Goal: Task Accomplishment & Management: Complete application form

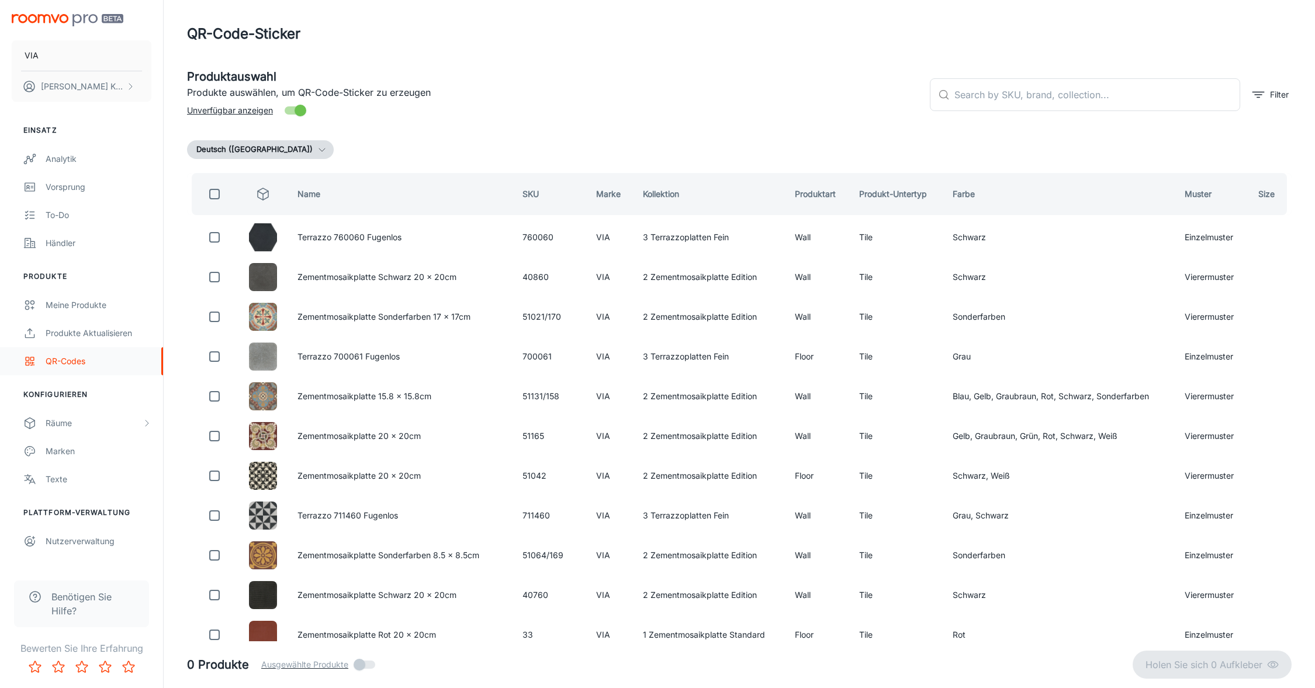
click at [65, 357] on div "QR-Codes" at bounding box center [99, 361] width 106 height 13
click at [116, 369] on link "QR-Codes" at bounding box center [81, 361] width 163 height 28
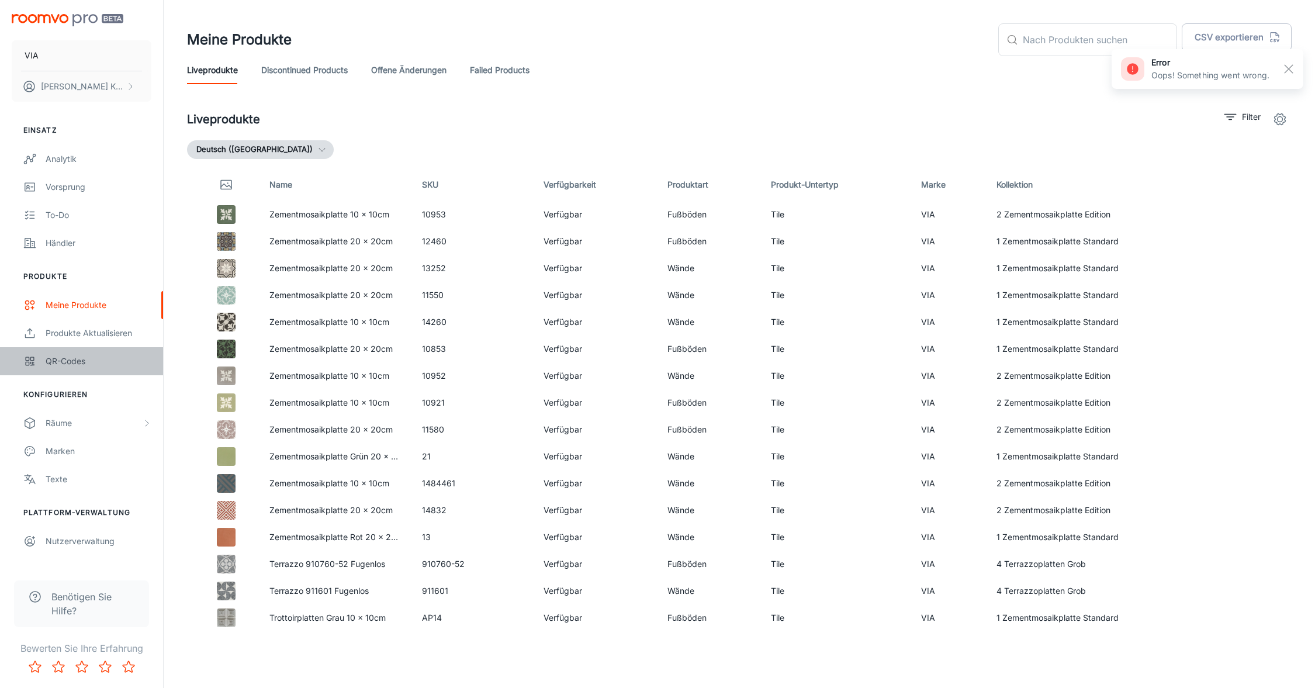
click at [67, 363] on div "QR-Codes" at bounding box center [99, 361] width 106 height 13
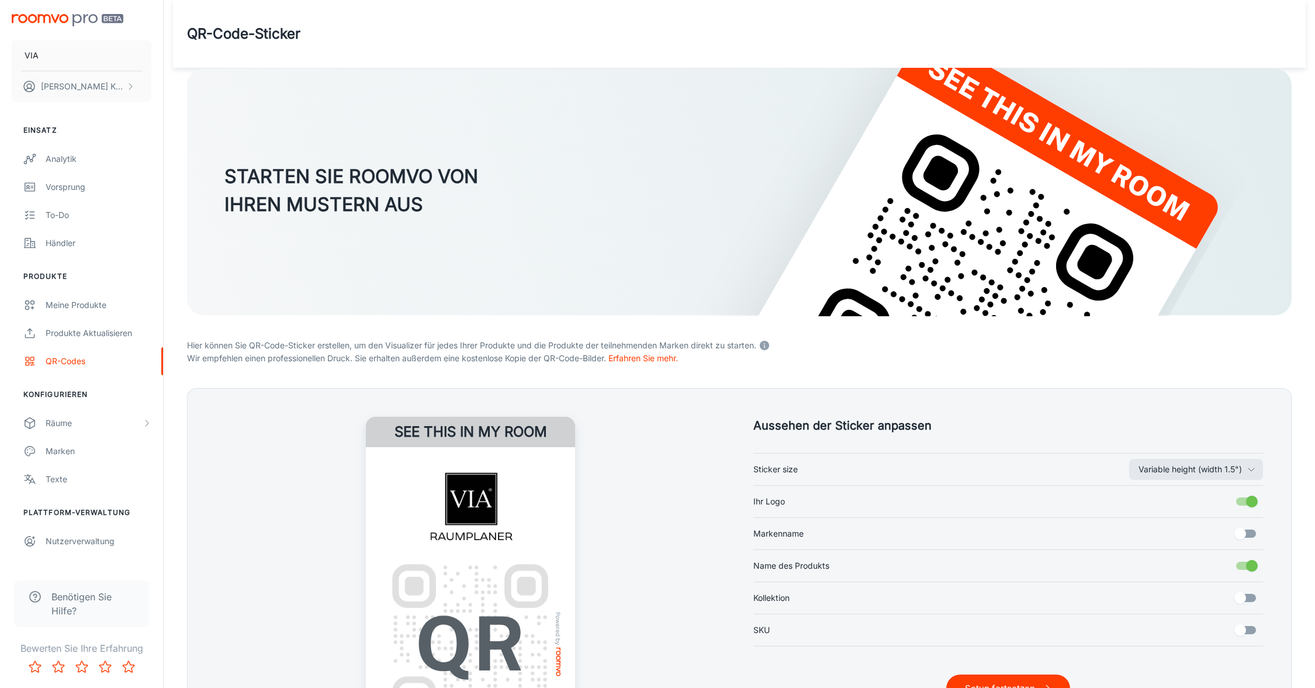
scroll to position [165, 0]
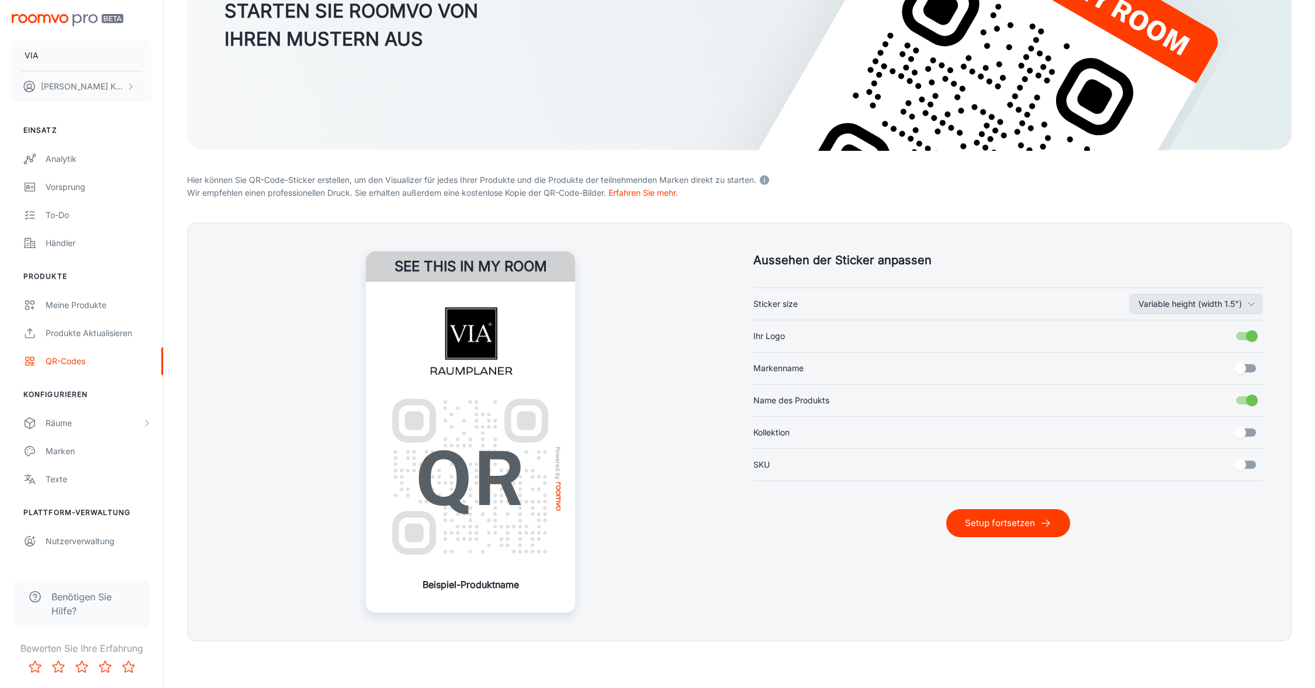
click at [1038, 521] on button "Setup fortsetzen" at bounding box center [1008, 523] width 124 height 28
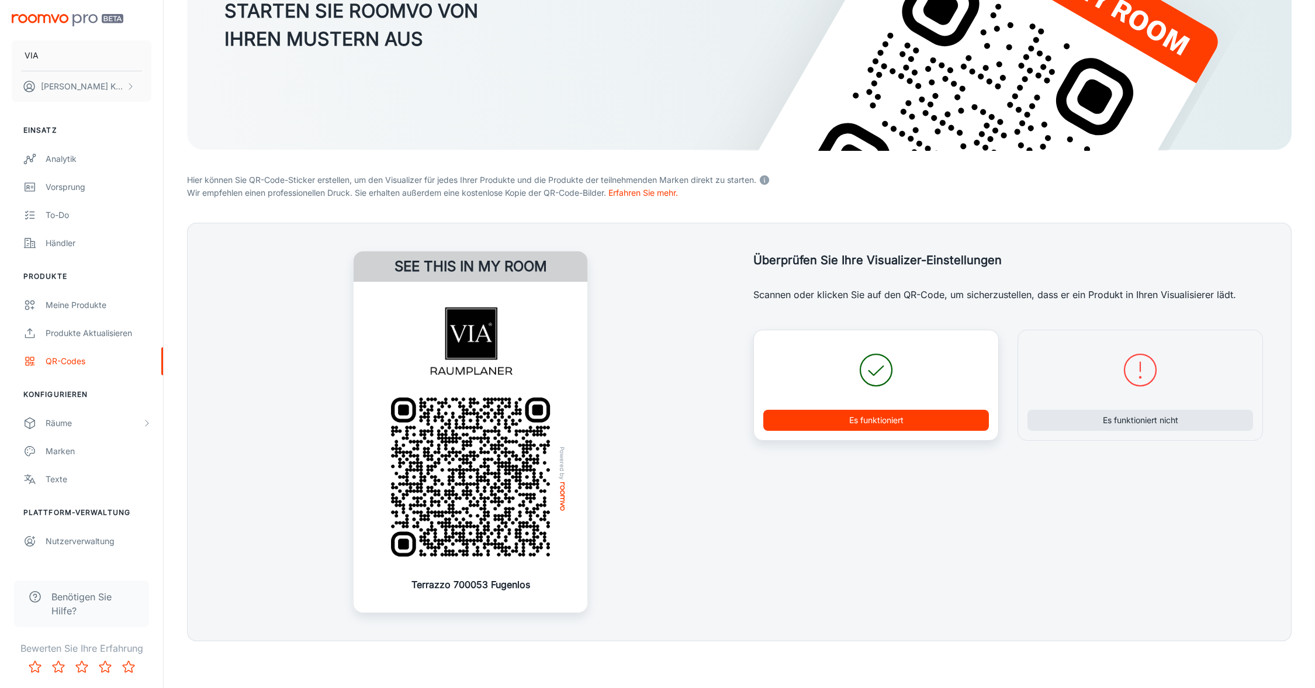
click at [827, 418] on button "Es funktioniert" at bounding box center [876, 420] width 226 height 21
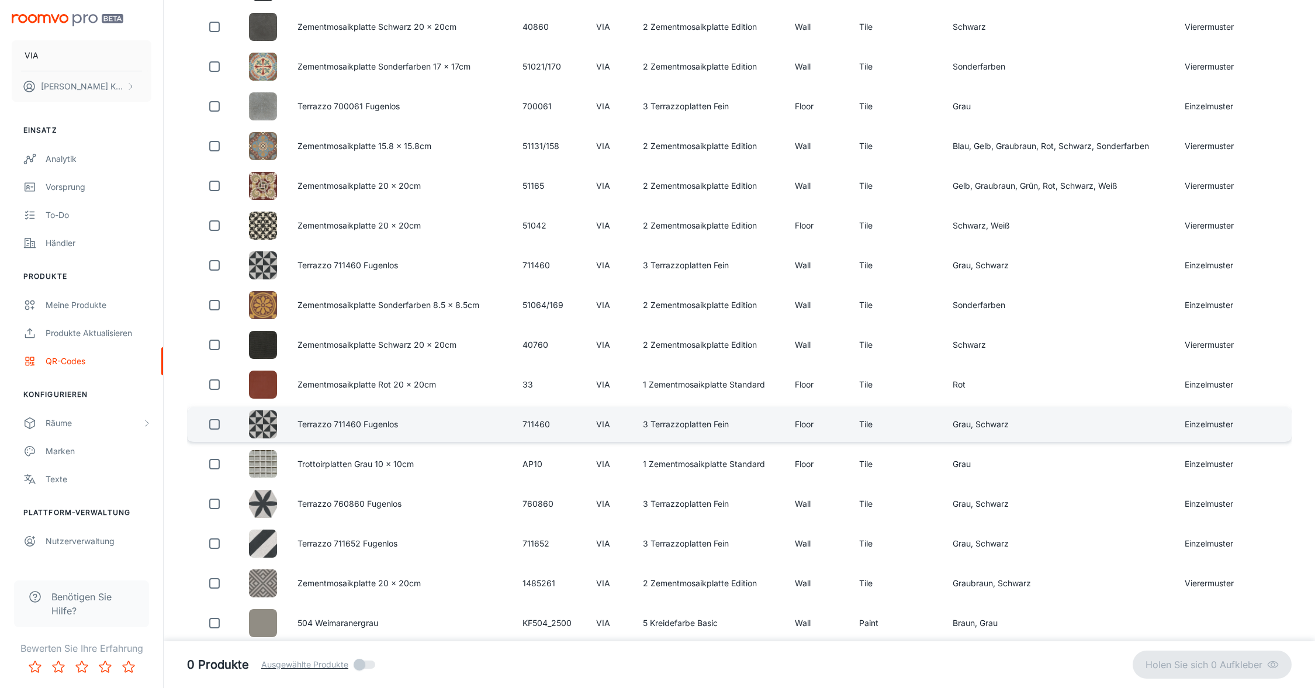
scroll to position [252, 0]
click at [219, 427] on input "checkbox" at bounding box center [214, 421] width 23 height 23
checkbox input "true"
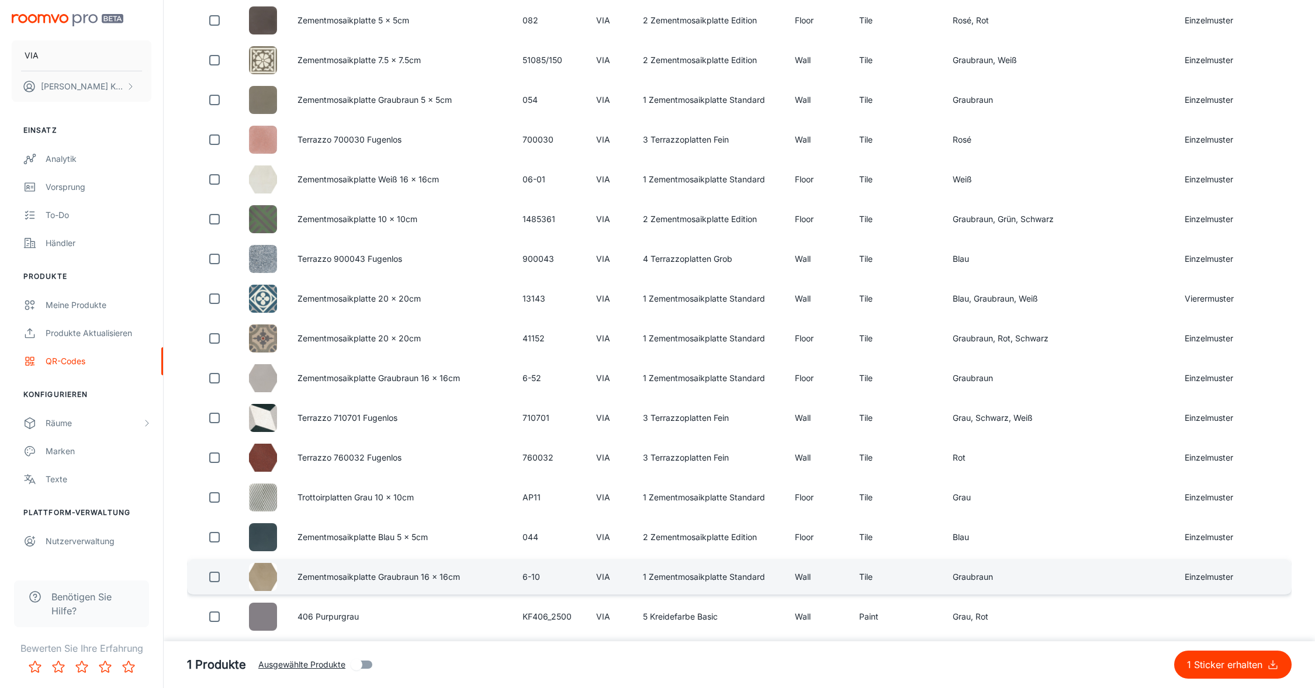
scroll to position [1780, 0]
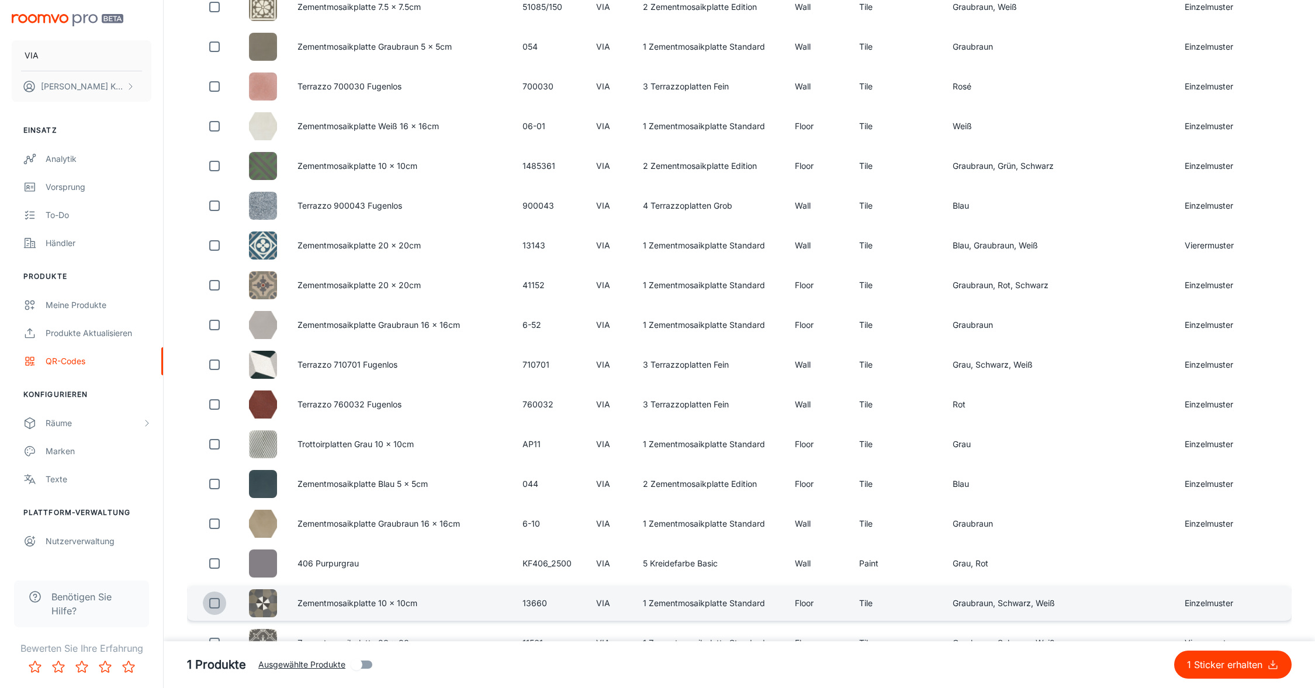
click at [212, 601] on input "checkbox" at bounding box center [214, 602] width 23 height 23
checkbox input "true"
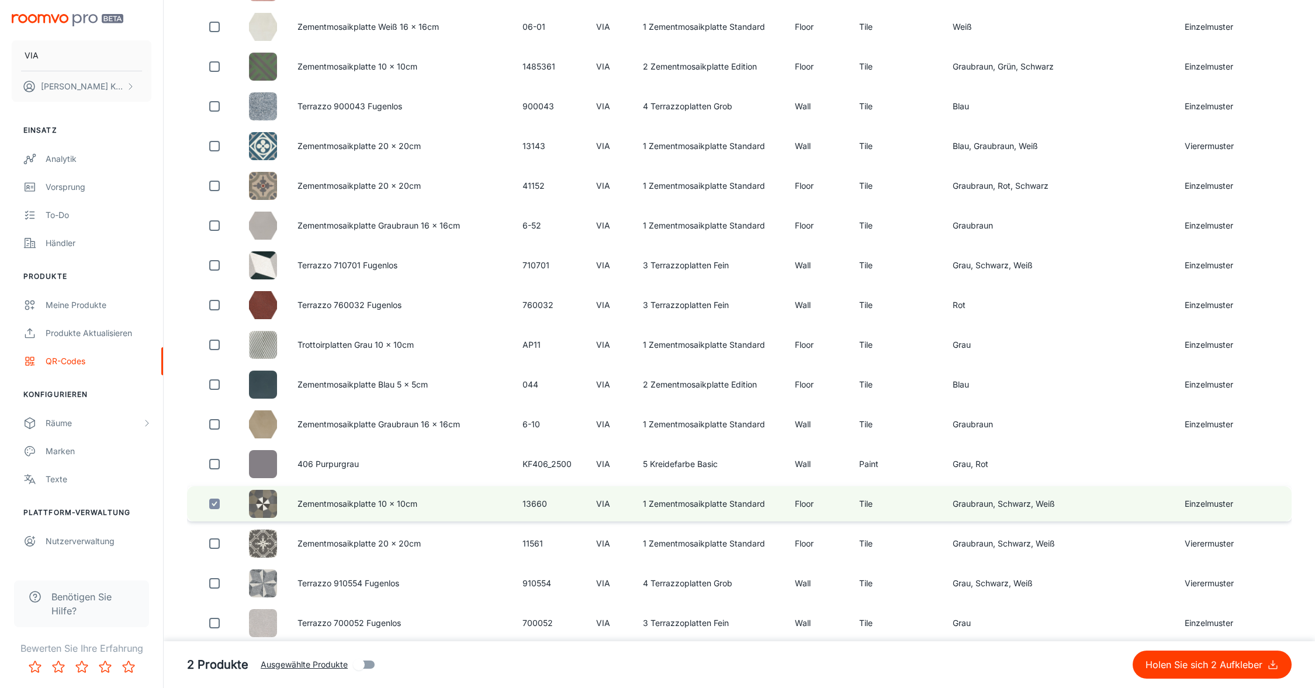
scroll to position [1881, 0]
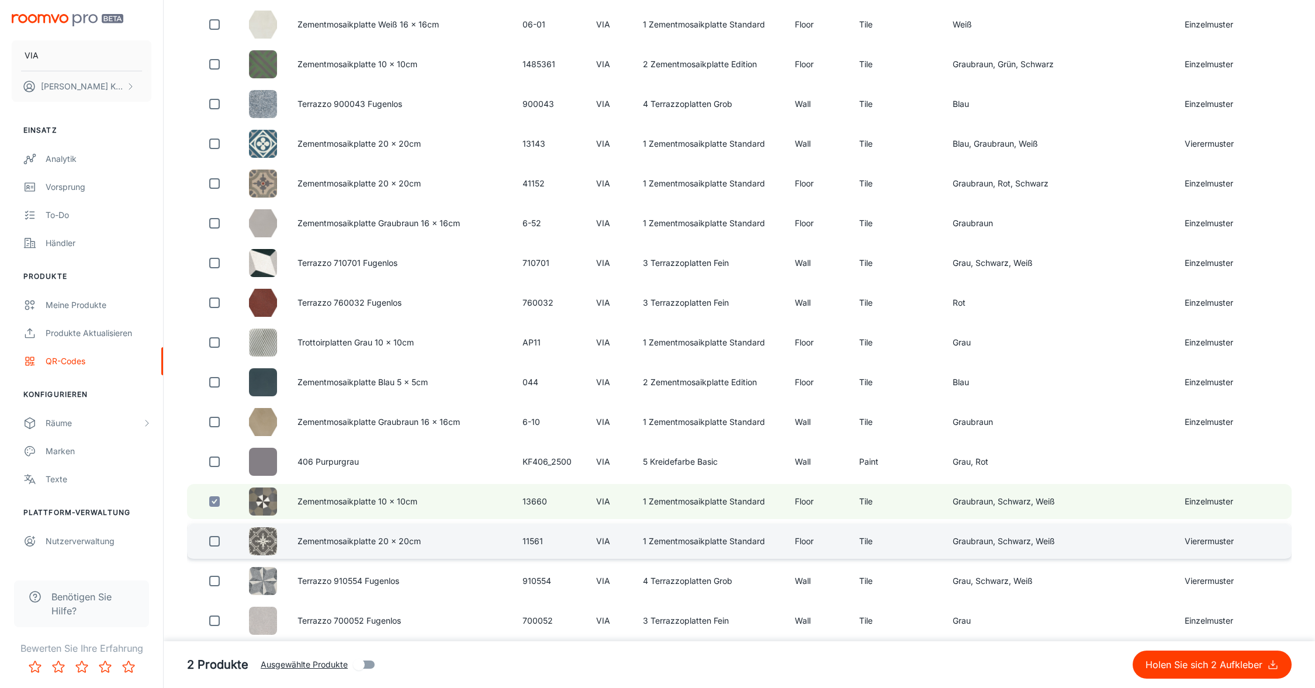
click at [217, 544] on input "checkbox" at bounding box center [214, 540] width 23 height 23
checkbox input "true"
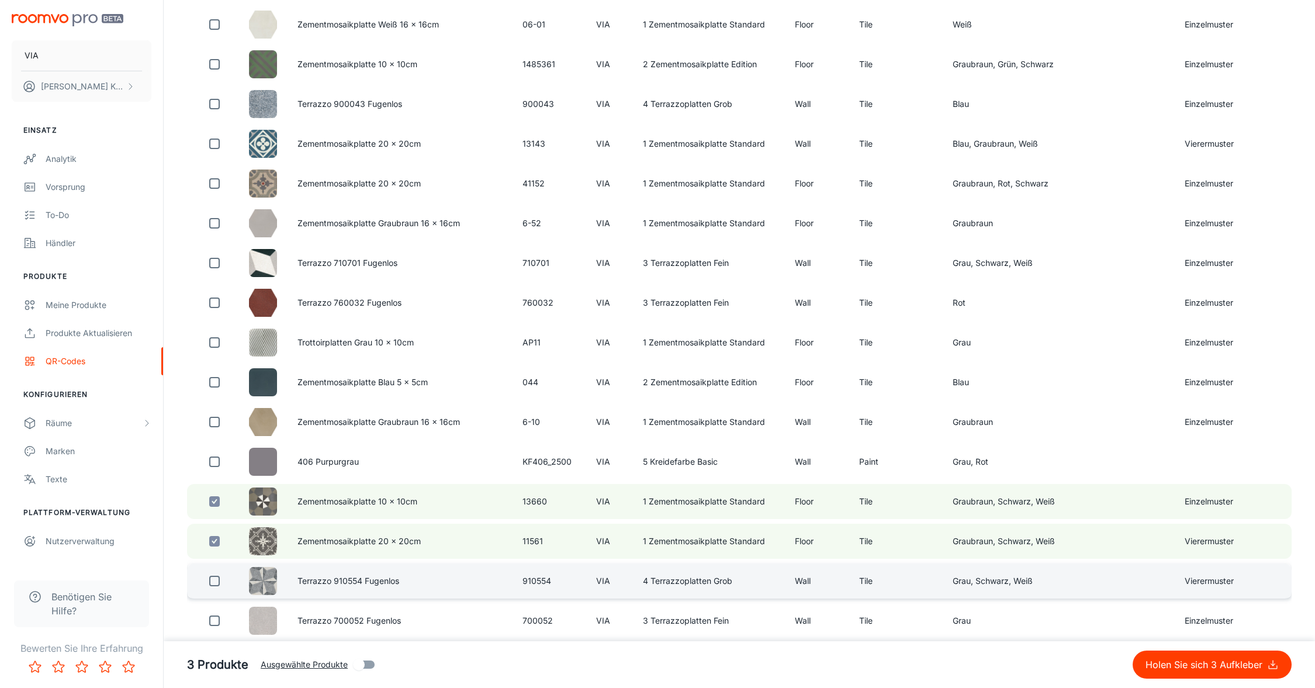
click at [213, 584] on input "checkbox" at bounding box center [214, 580] width 23 height 23
checkbox input "true"
click at [1177, 665] on p "Holen Sie sich 4 Aufkleber" at bounding box center [1206, 664] width 122 height 14
checkbox input "false"
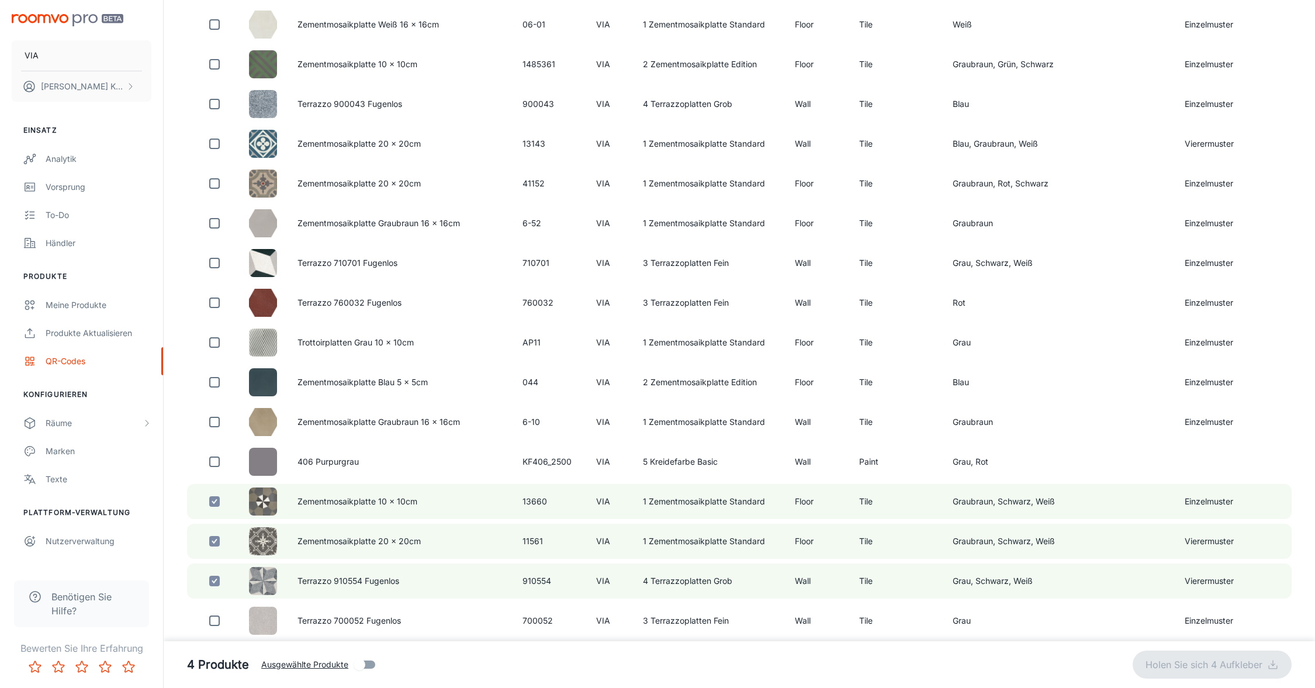
checkbox input "false"
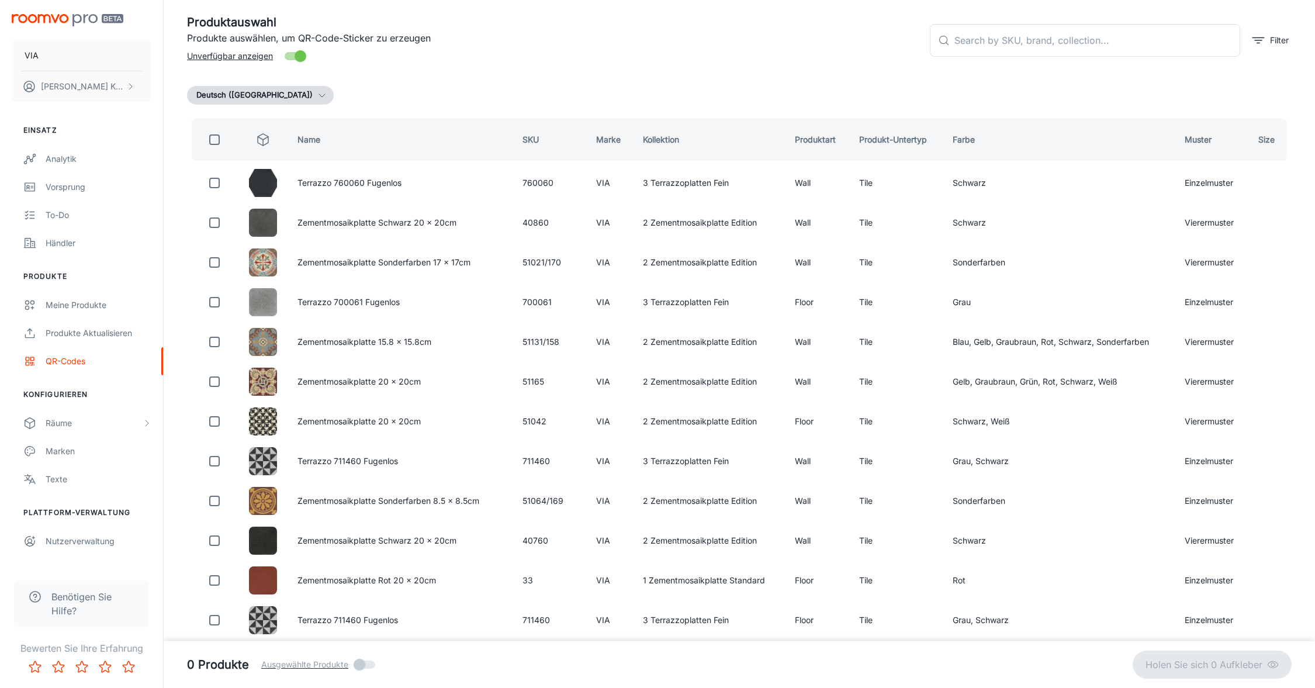
scroll to position [0, 0]
